Goal: Information Seeking & Learning: Find contact information

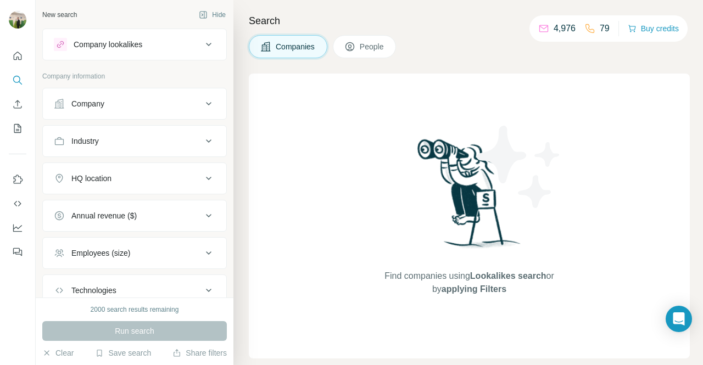
click at [361, 43] on span "People" at bounding box center [372, 46] width 25 height 11
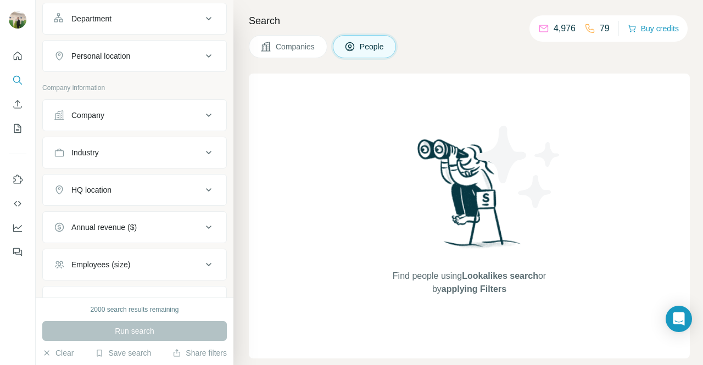
scroll to position [160, 0]
click at [177, 121] on button "Company" at bounding box center [134, 115] width 183 height 26
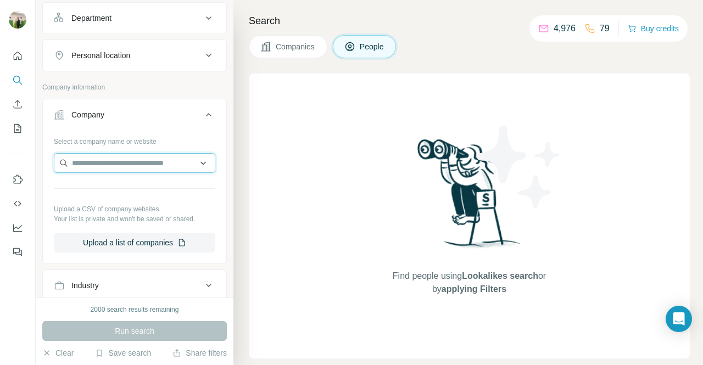
click at [126, 164] on input "text" at bounding box center [134, 163] width 161 height 20
paste input "*******"
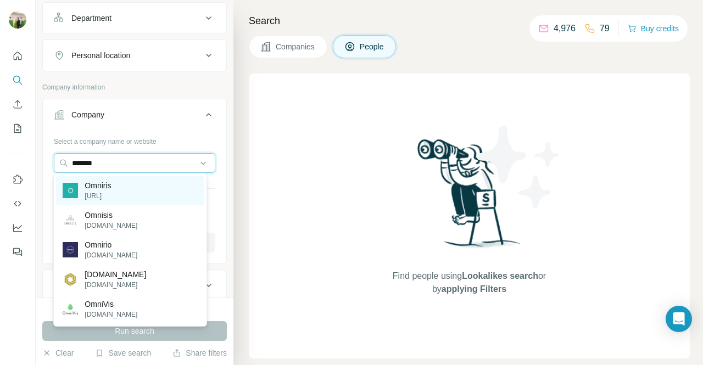
type input "*******"
click at [141, 199] on div "Omniris omniris.ai" at bounding box center [130, 191] width 148 height 30
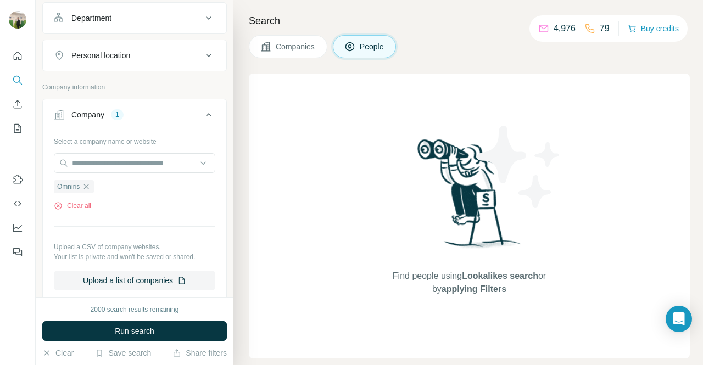
click at [144, 346] on div "2000 search results remaining Run search Clear Save search Share filters" at bounding box center [135, 332] width 198 height 68
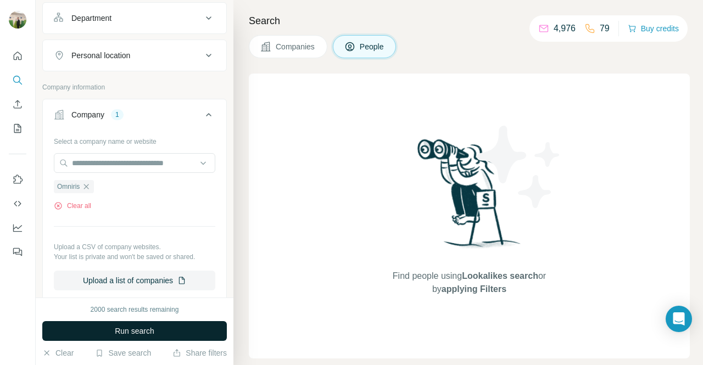
click at [162, 331] on button "Run search" at bounding box center [134, 331] width 184 height 20
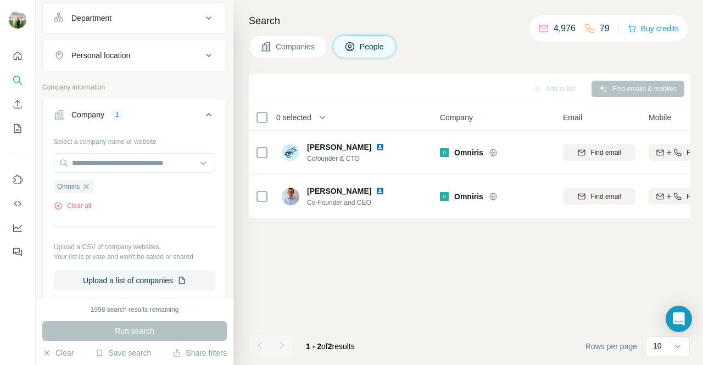
click at [462, 104] on th "Company" at bounding box center [494, 117] width 123 height 26
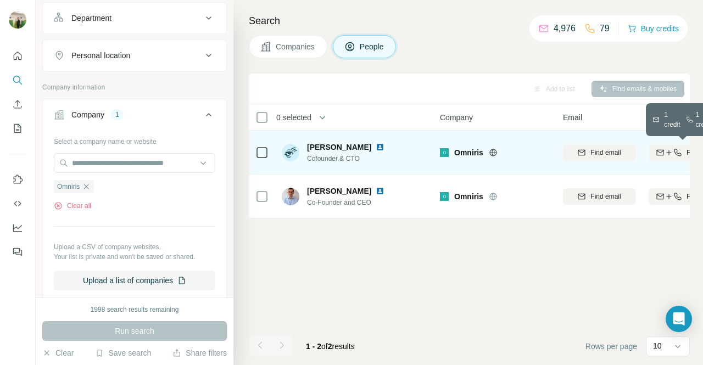
click at [664, 153] on icon "button" at bounding box center [668, 152] width 9 height 9
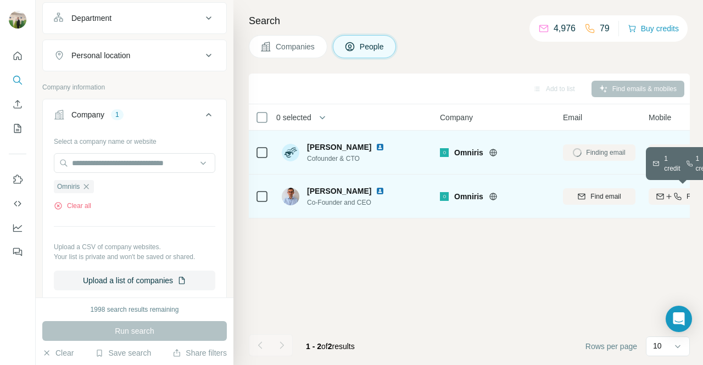
click at [666, 190] on button "Find both" at bounding box center [684, 196] width 72 height 16
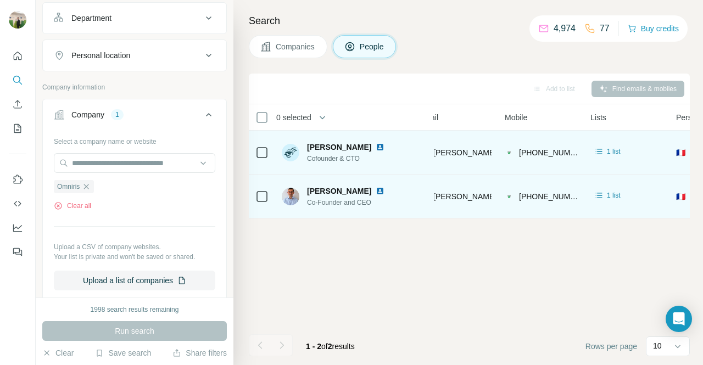
scroll to position [0, 143]
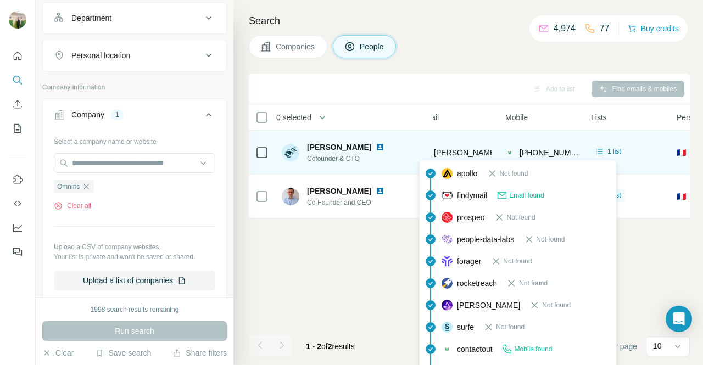
click at [470, 154] on span "dalila.guessoum@omniris.ai" at bounding box center [500, 152] width 132 height 9
copy span "dalila.guessoum@omniris.ai"
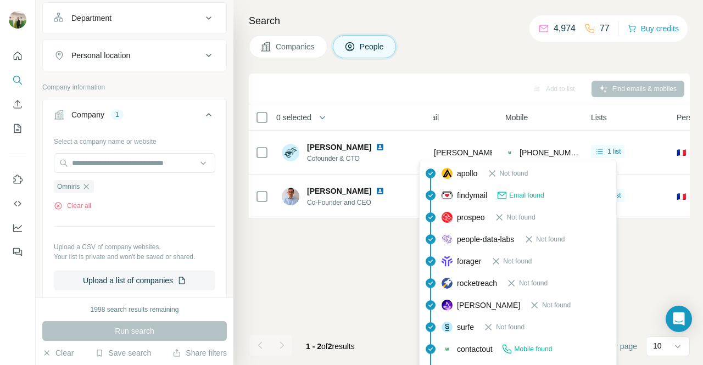
click at [325, 292] on div "Add to list Find emails & mobiles 0 selected People Company Email Mobile Lists …" at bounding box center [469, 219] width 441 height 291
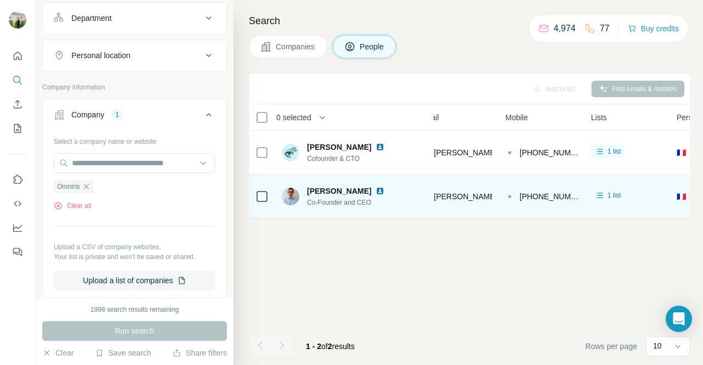
click at [347, 195] on span "Julien Dreveton" at bounding box center [339, 191] width 64 height 11
copy span "Julien Dreveton"
click at [328, 204] on span "Co-Founder and CEO" at bounding box center [352, 203] width 91 height 10
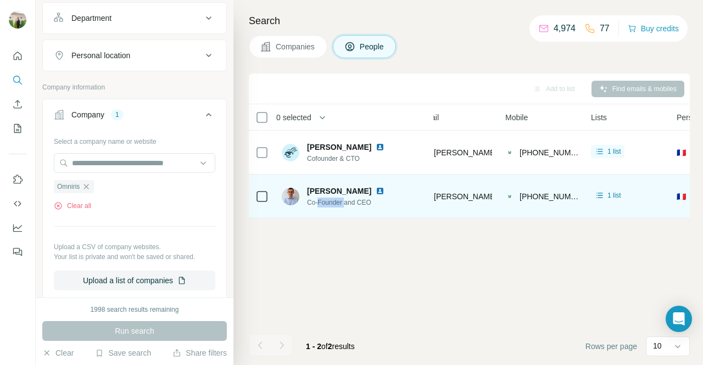
click at [328, 204] on span "Co-Founder and CEO" at bounding box center [352, 203] width 91 height 10
copy span "Co-Founder and CEO"
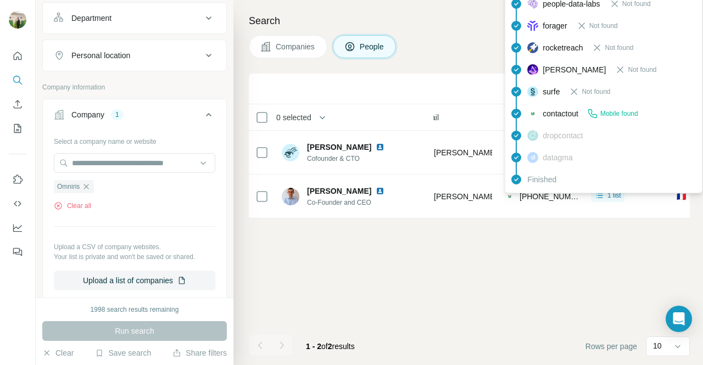
click at [538, 196] on span "+33689802675" at bounding box center [553, 196] width 69 height 9
copy tr "+33689802675"
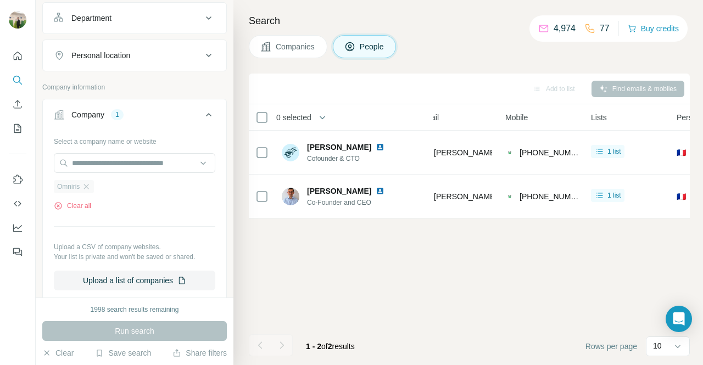
click at [91, 180] on div "Omniris" at bounding box center [74, 186] width 40 height 13
click at [88, 186] on icon "button" at bounding box center [86, 186] width 9 height 9
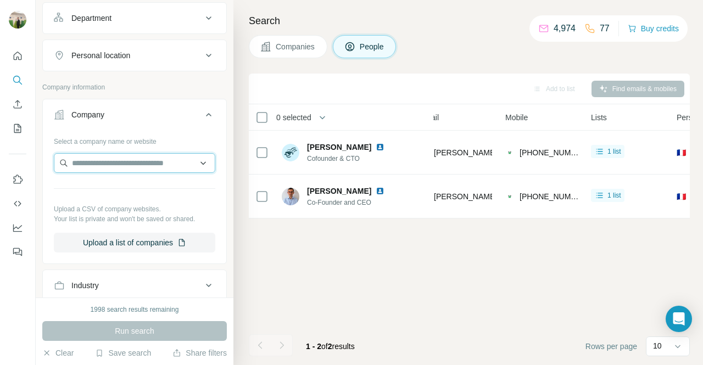
click at [117, 161] on input "text" at bounding box center [134, 163] width 161 height 20
type input "**********"
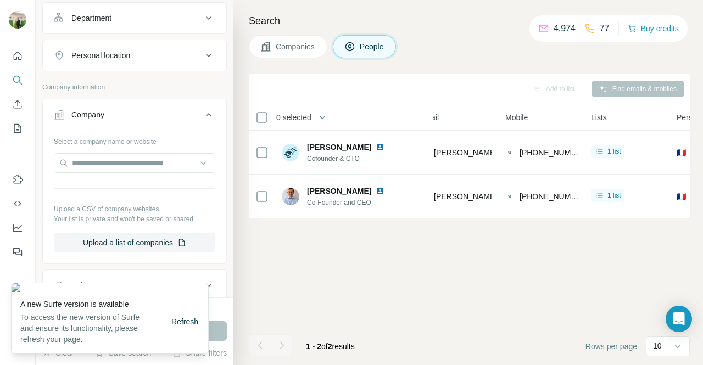
drag, startPoint x: 176, startPoint y: 322, endPoint x: 226, endPoint y: 273, distance: 69.5
click at [226, 273] on body "New search Hide Company lookalikes Personal information Job title Seniority Dep…" at bounding box center [351, 182] width 703 height 365
click at [170, 183] on div "Select a company name or website Upload a CSV of company websites. Your list is…" at bounding box center [134, 192] width 161 height 120
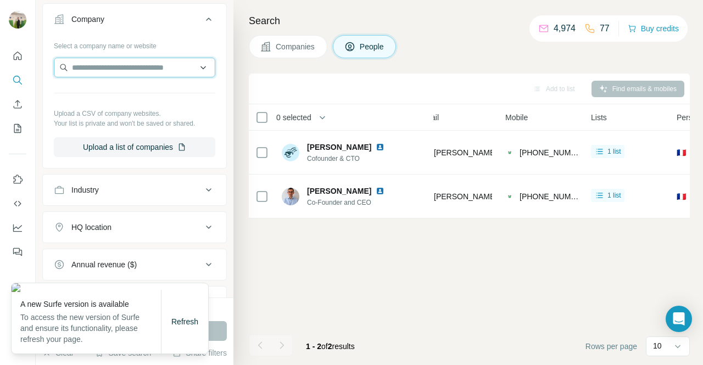
click at [139, 58] on input "text" at bounding box center [134, 68] width 161 height 20
paste input "**********"
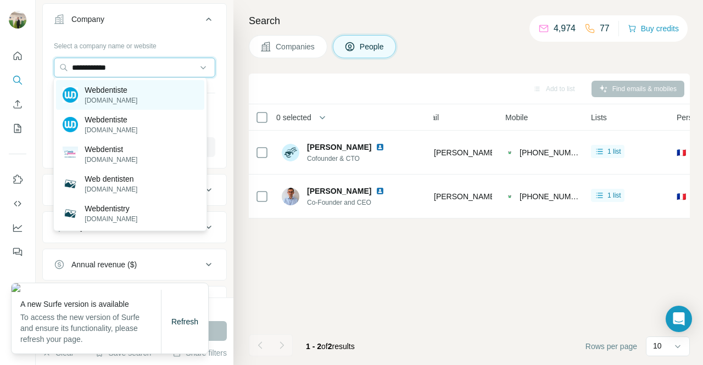
type input "**********"
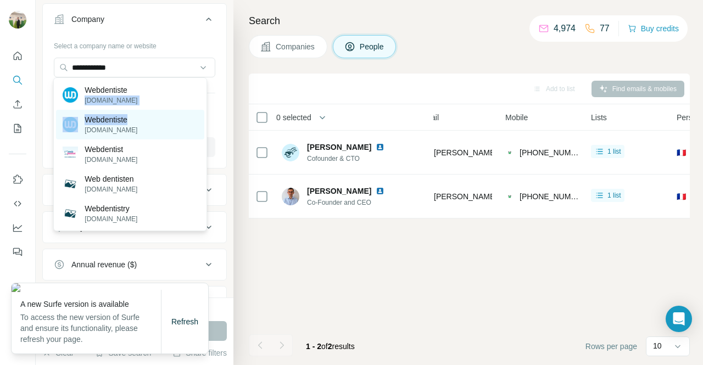
drag, startPoint x: 139, startPoint y: 89, endPoint x: 144, endPoint y: 119, distance: 30.0
click at [144, 119] on div "Webdentiste webdentiste.eu Webdentiste moncomptewebdentiste.fr Webdentist webde…" at bounding box center [129, 154] width 153 height 154
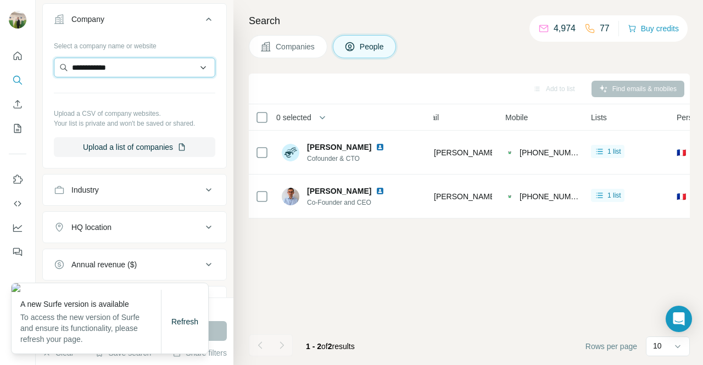
click at [151, 65] on input "**********" at bounding box center [134, 68] width 161 height 20
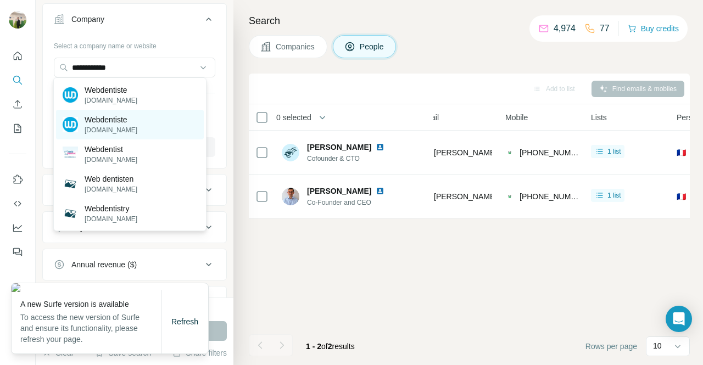
click at [169, 117] on div "Webdentiste moncomptewebdentiste.fr" at bounding box center [130, 125] width 148 height 30
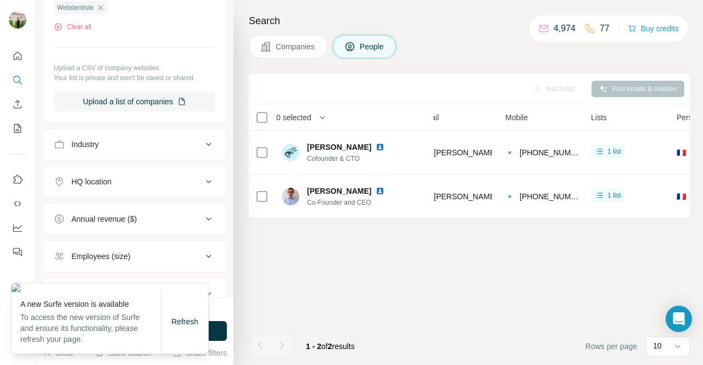
scroll to position [414, 0]
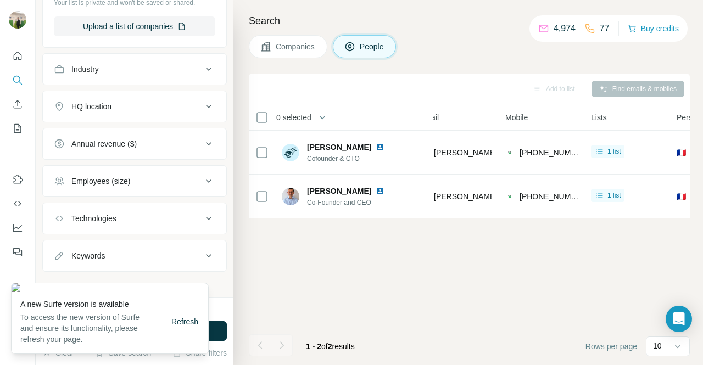
click at [164, 311] on div "Refresh" at bounding box center [184, 322] width 47 height 64
click at [181, 323] on span "Refresh" at bounding box center [184, 321] width 27 height 9
